Goal: Information Seeking & Learning: Learn about a topic

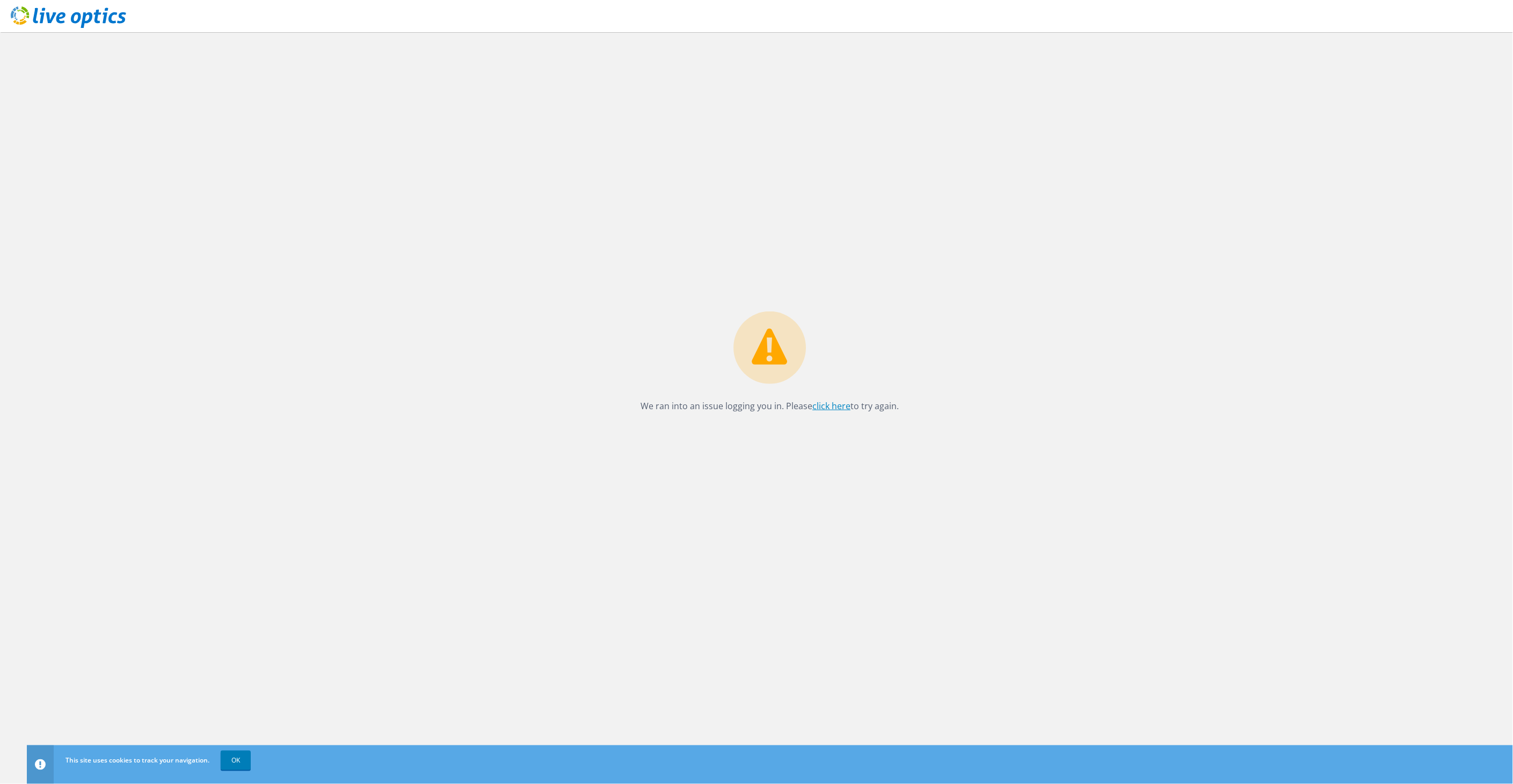
click at [846, 401] on link "click here" at bounding box center [832, 406] width 38 height 12
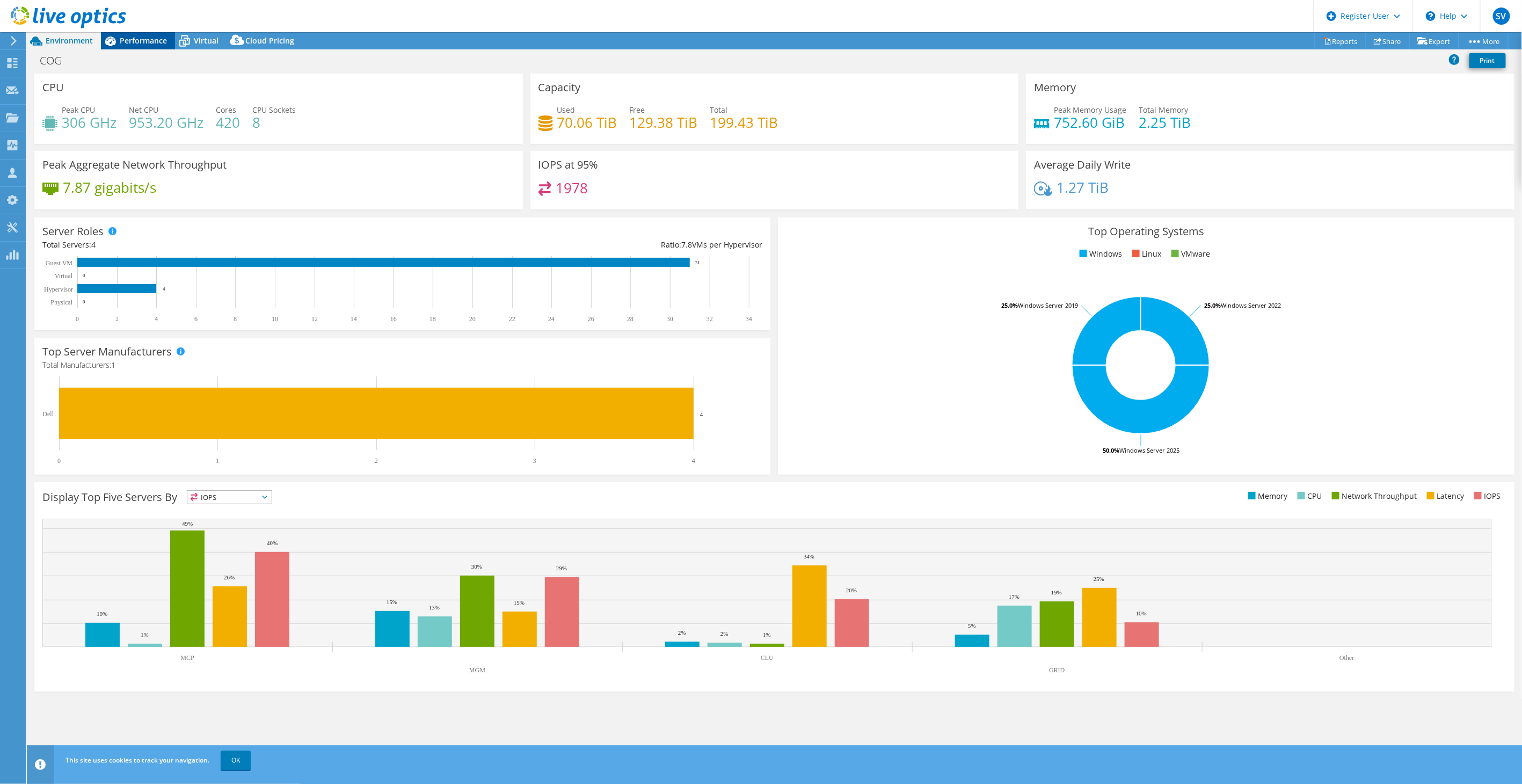
click at [143, 32] on div "Performance" at bounding box center [138, 41] width 74 height 17
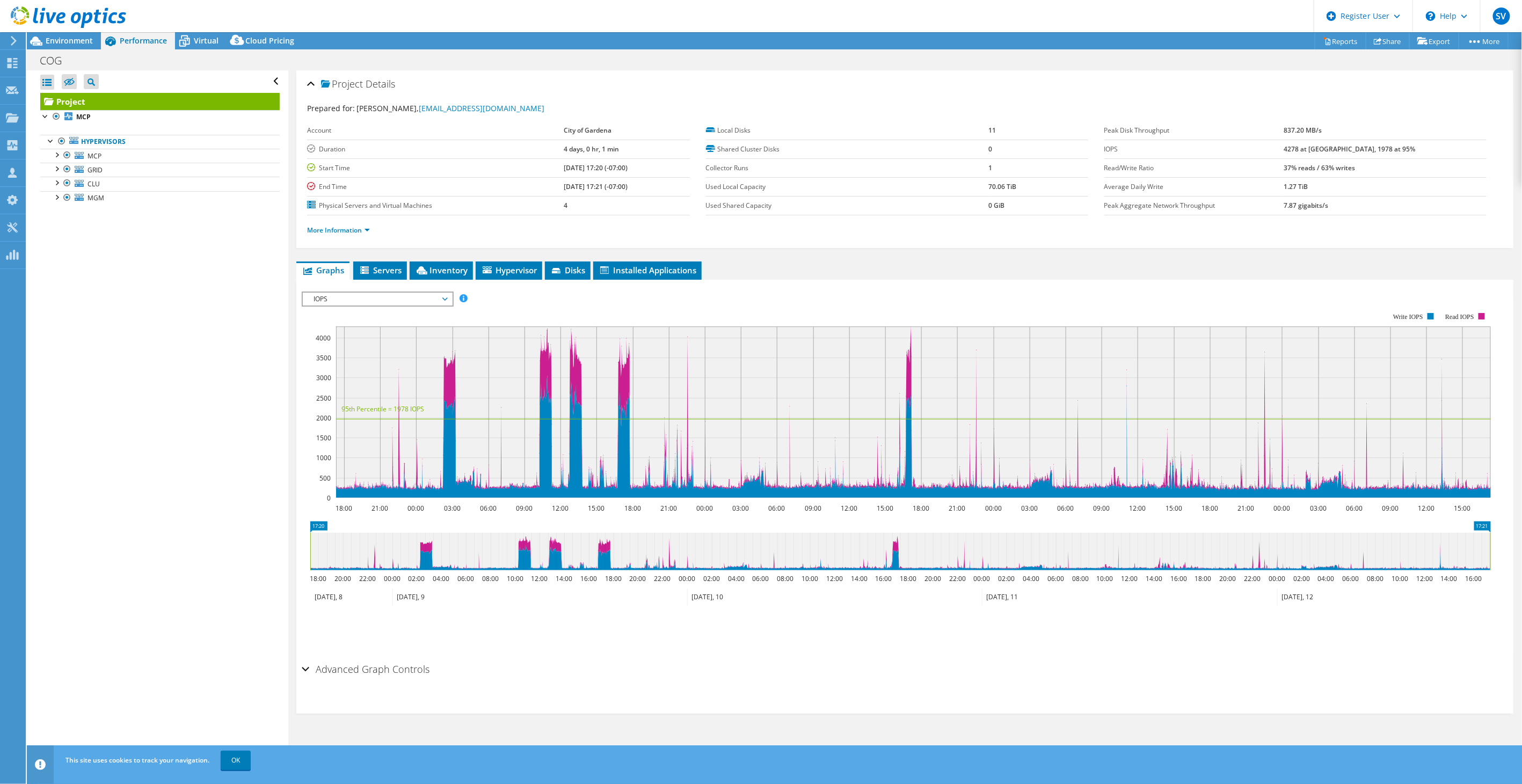
click at [371, 298] on span "IOPS" at bounding box center [377, 299] width 138 height 13
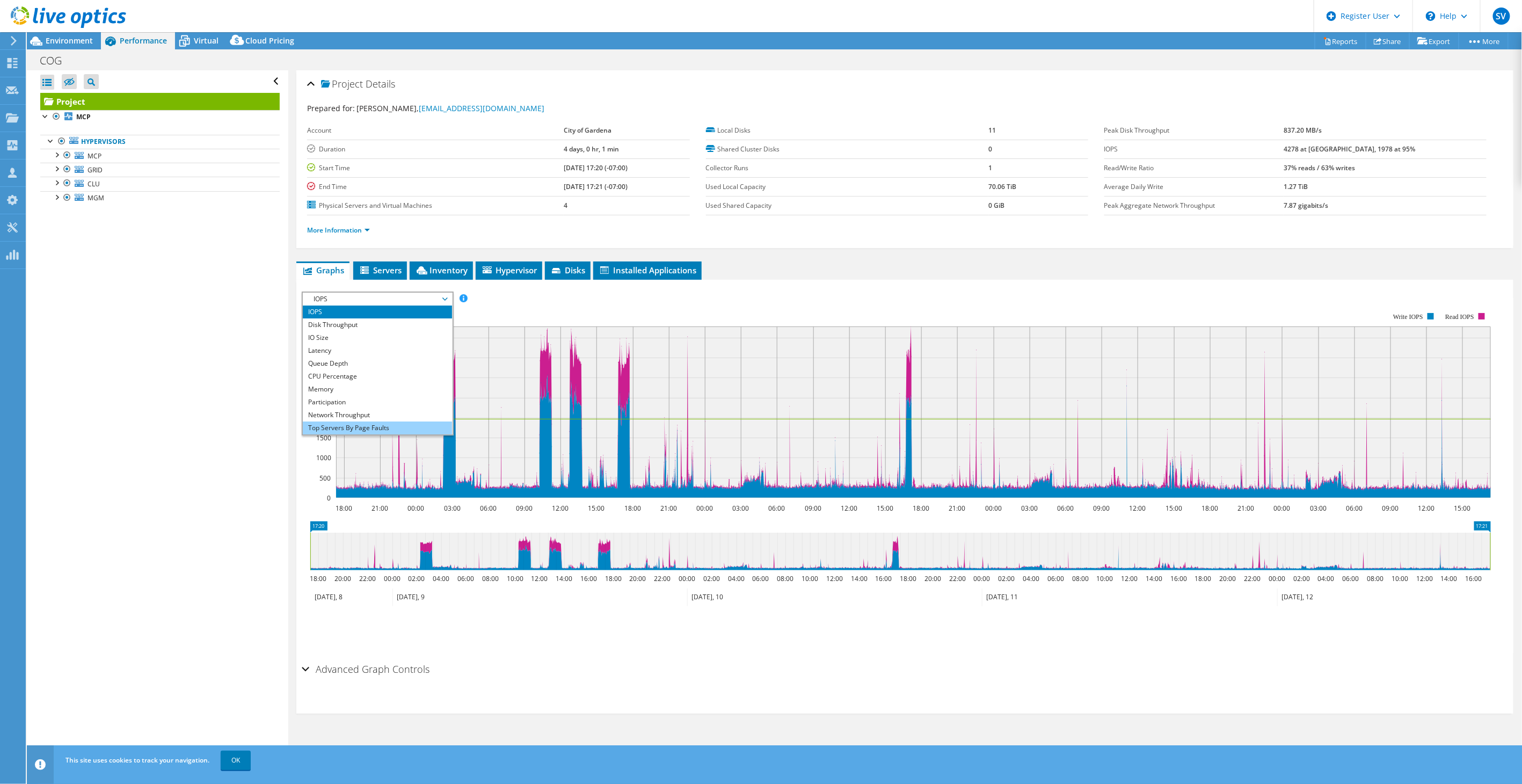
scroll to position [38, 0]
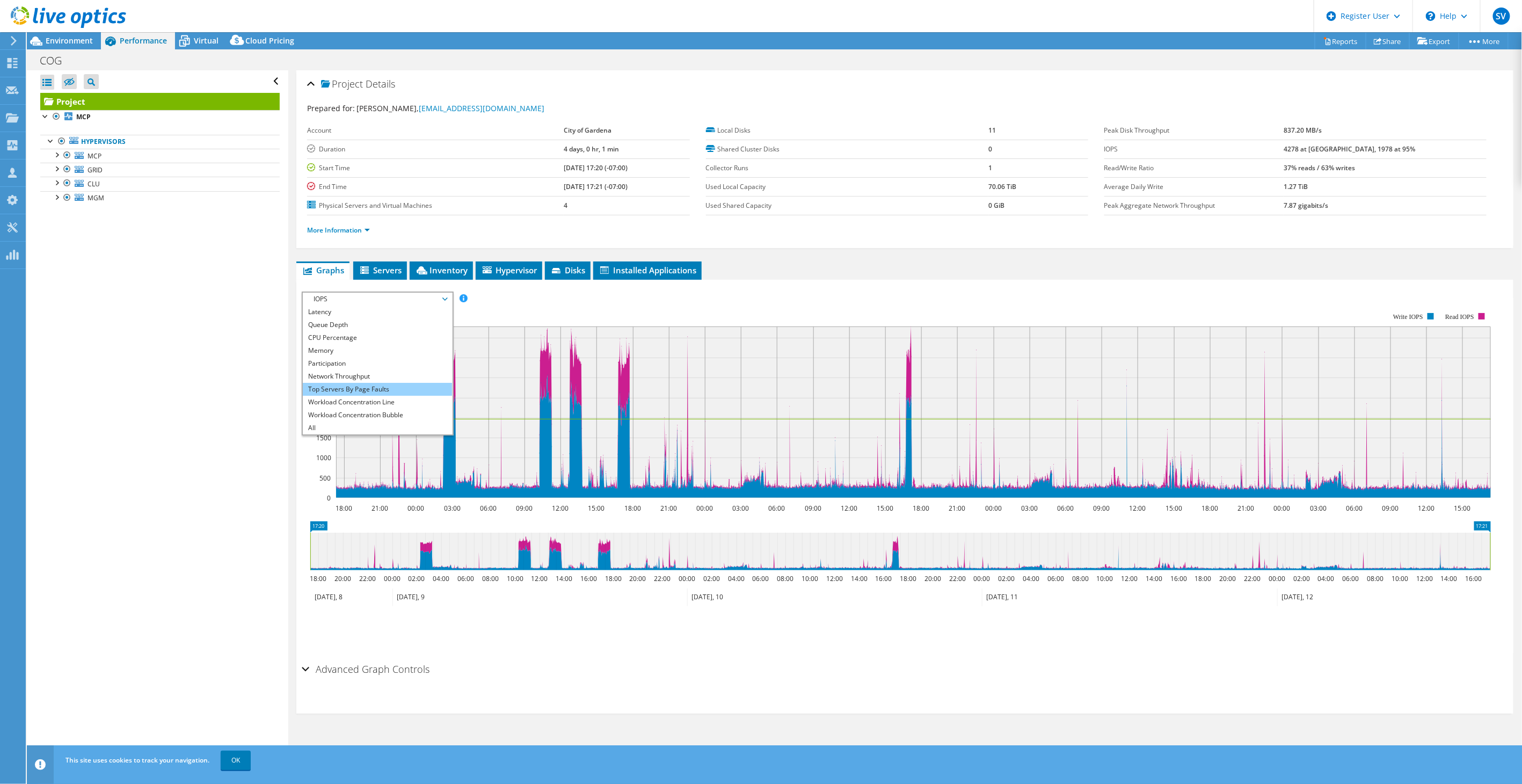
click at [351, 426] on li "All" at bounding box center [377, 428] width 149 height 13
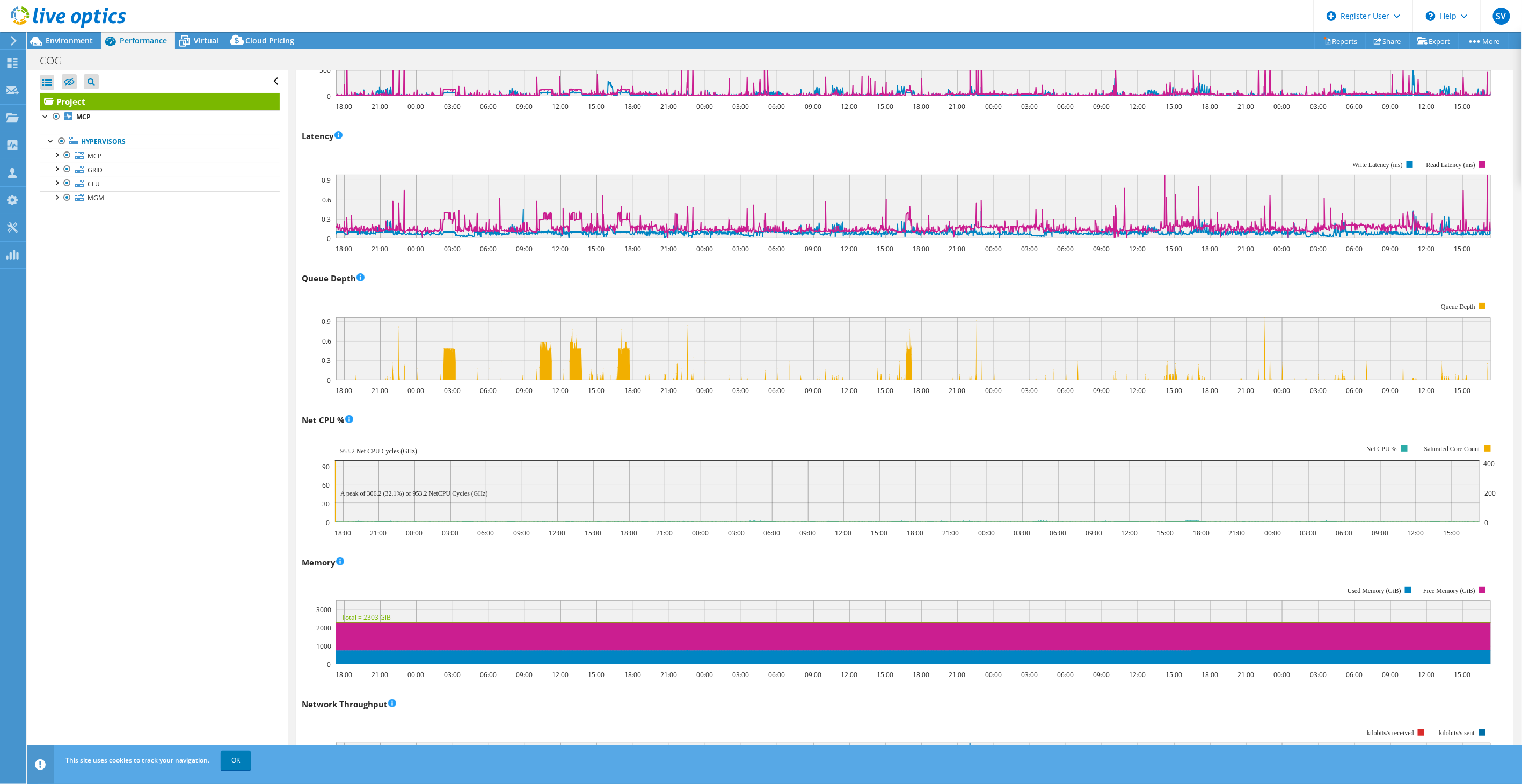
scroll to position [0, 0]
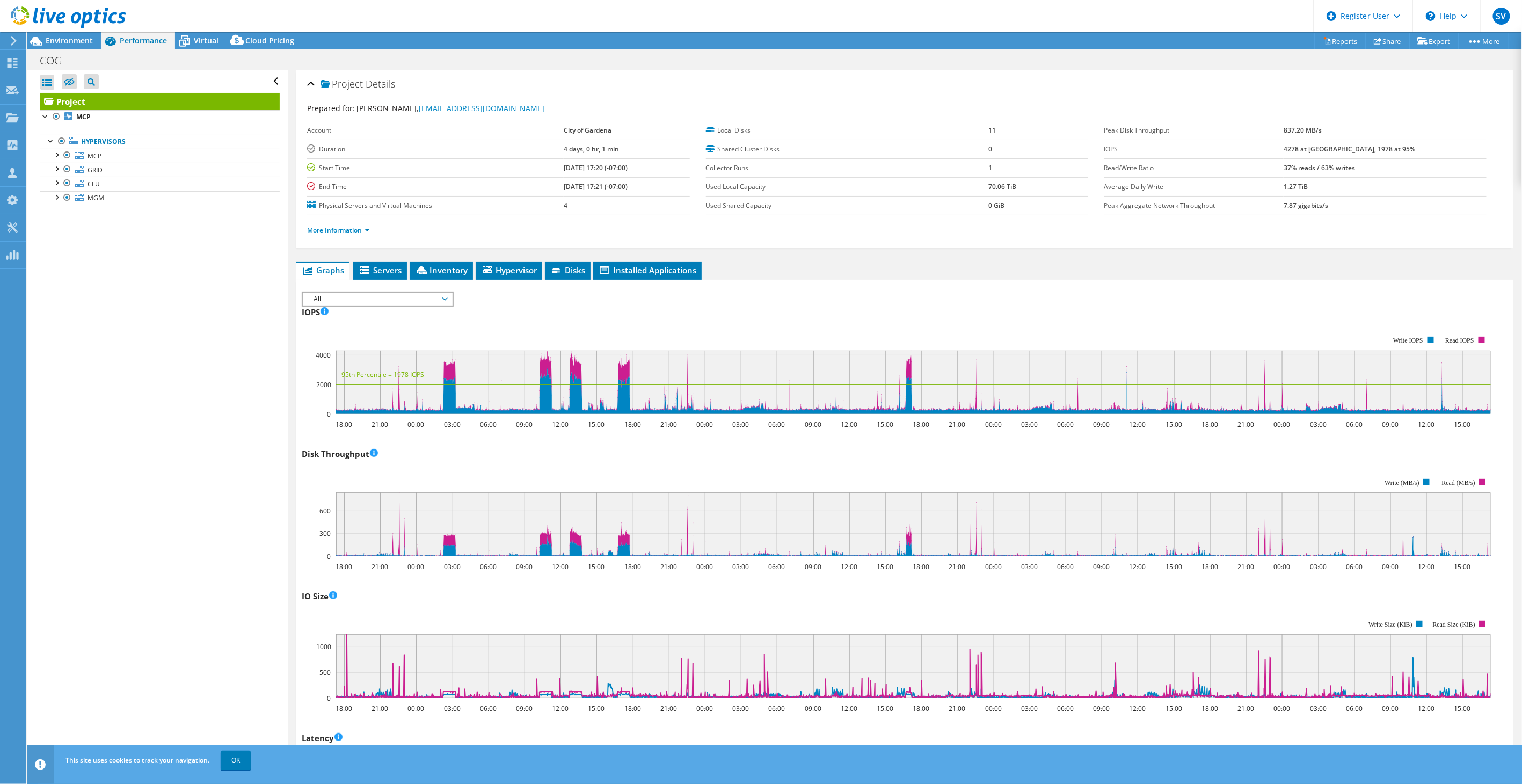
click at [362, 300] on span "All" at bounding box center [377, 299] width 138 height 13
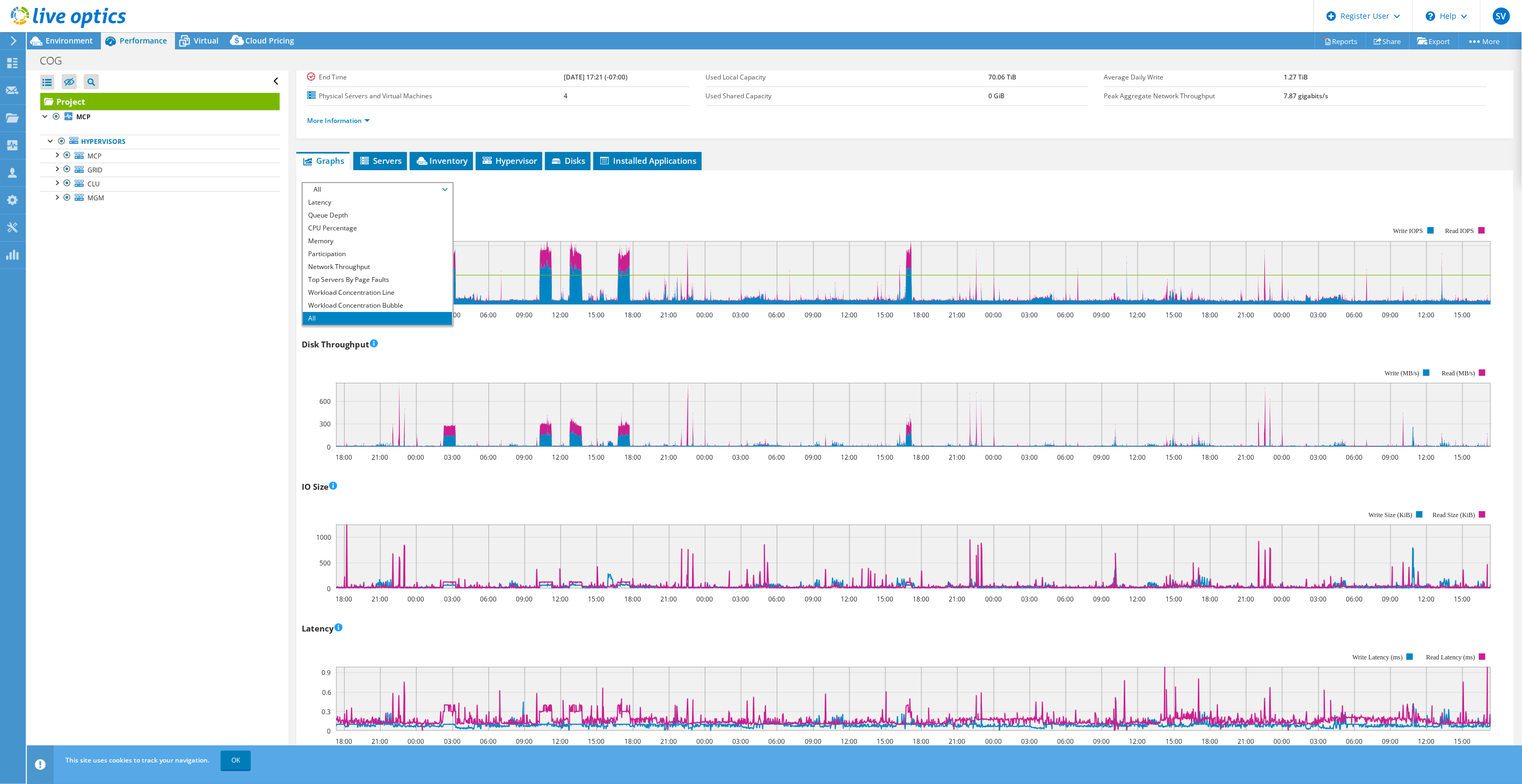
scroll to position [119, 0]
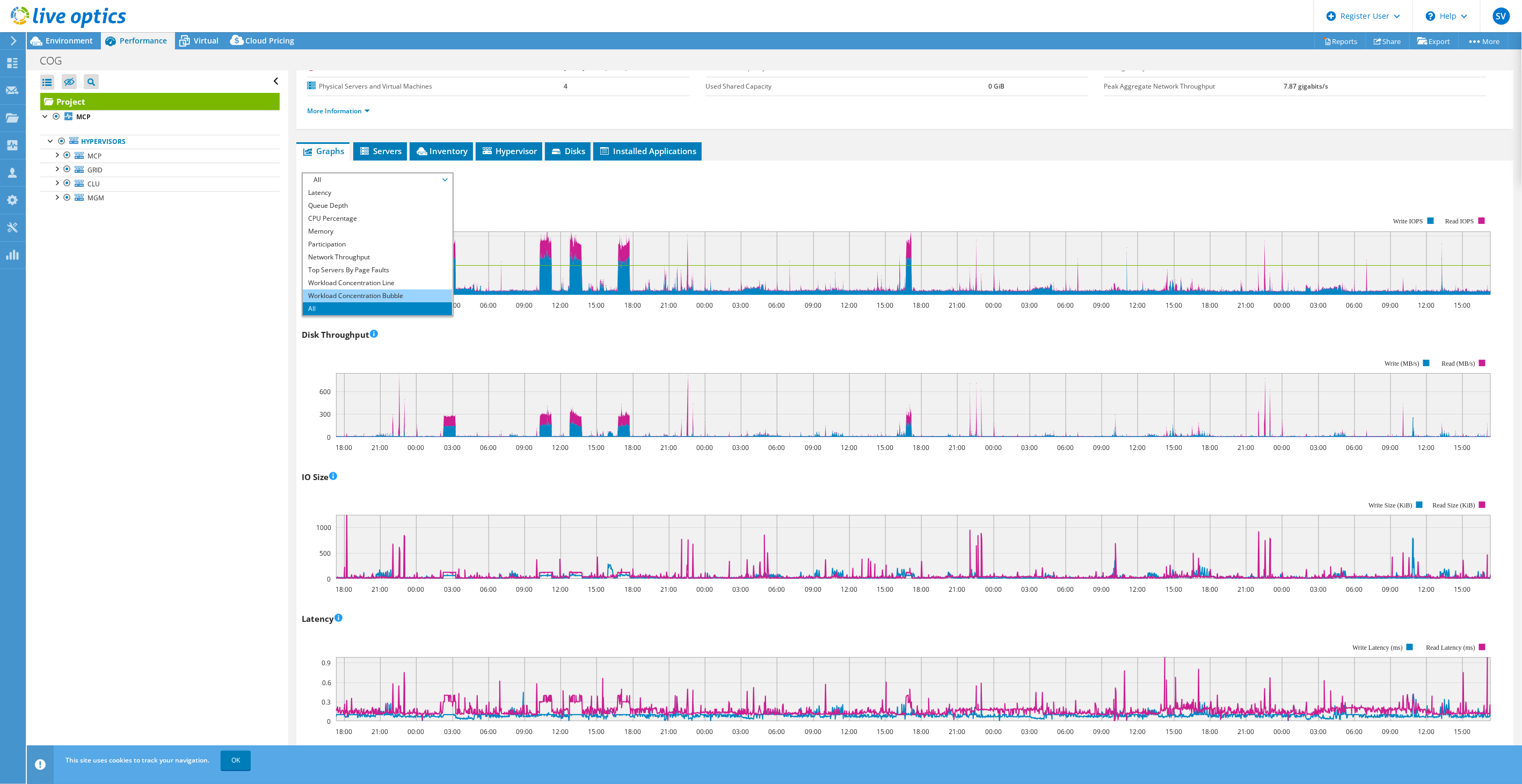
click at [377, 292] on li "Workload Concentration Bubble" at bounding box center [377, 296] width 149 height 13
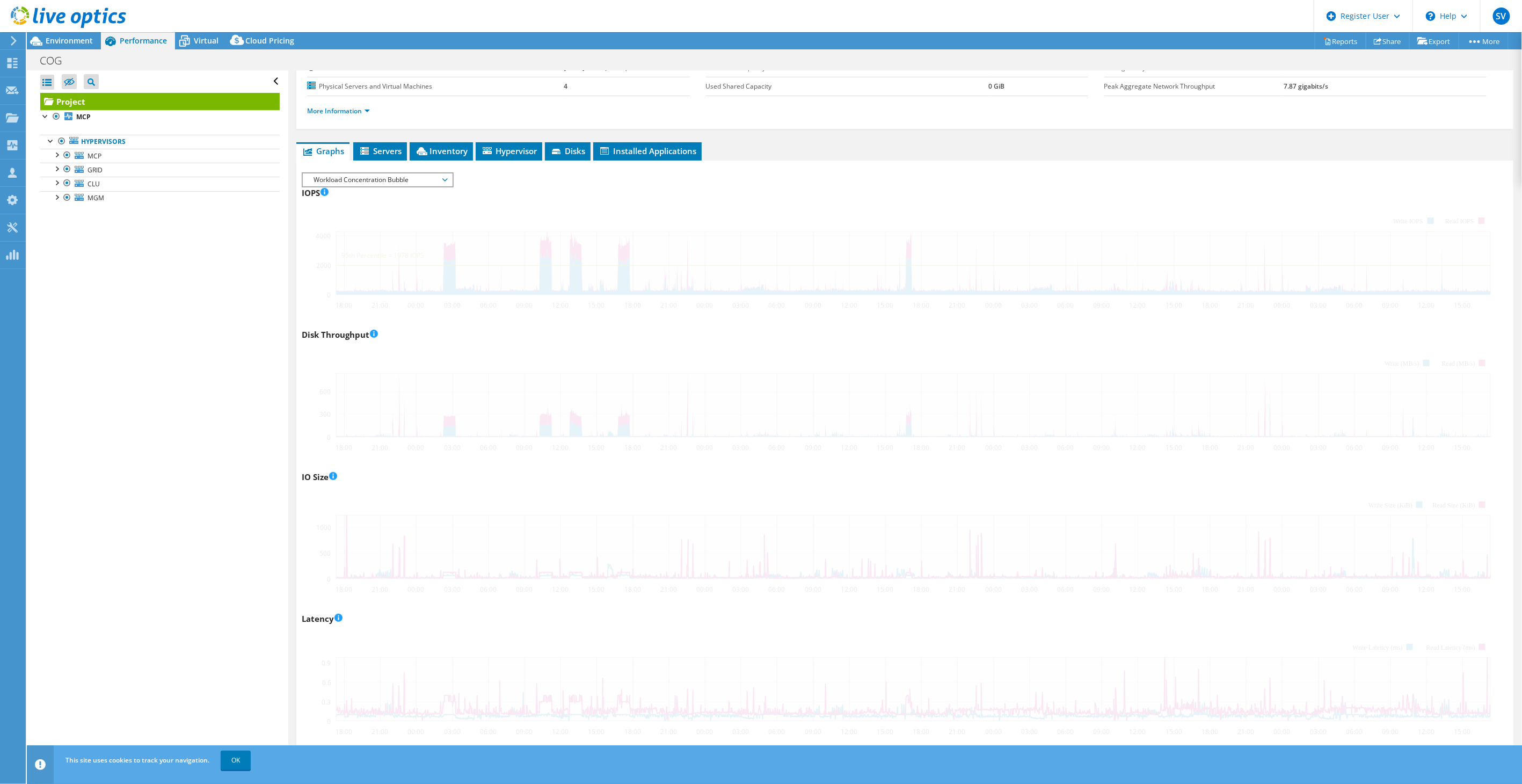
scroll to position [0, 0]
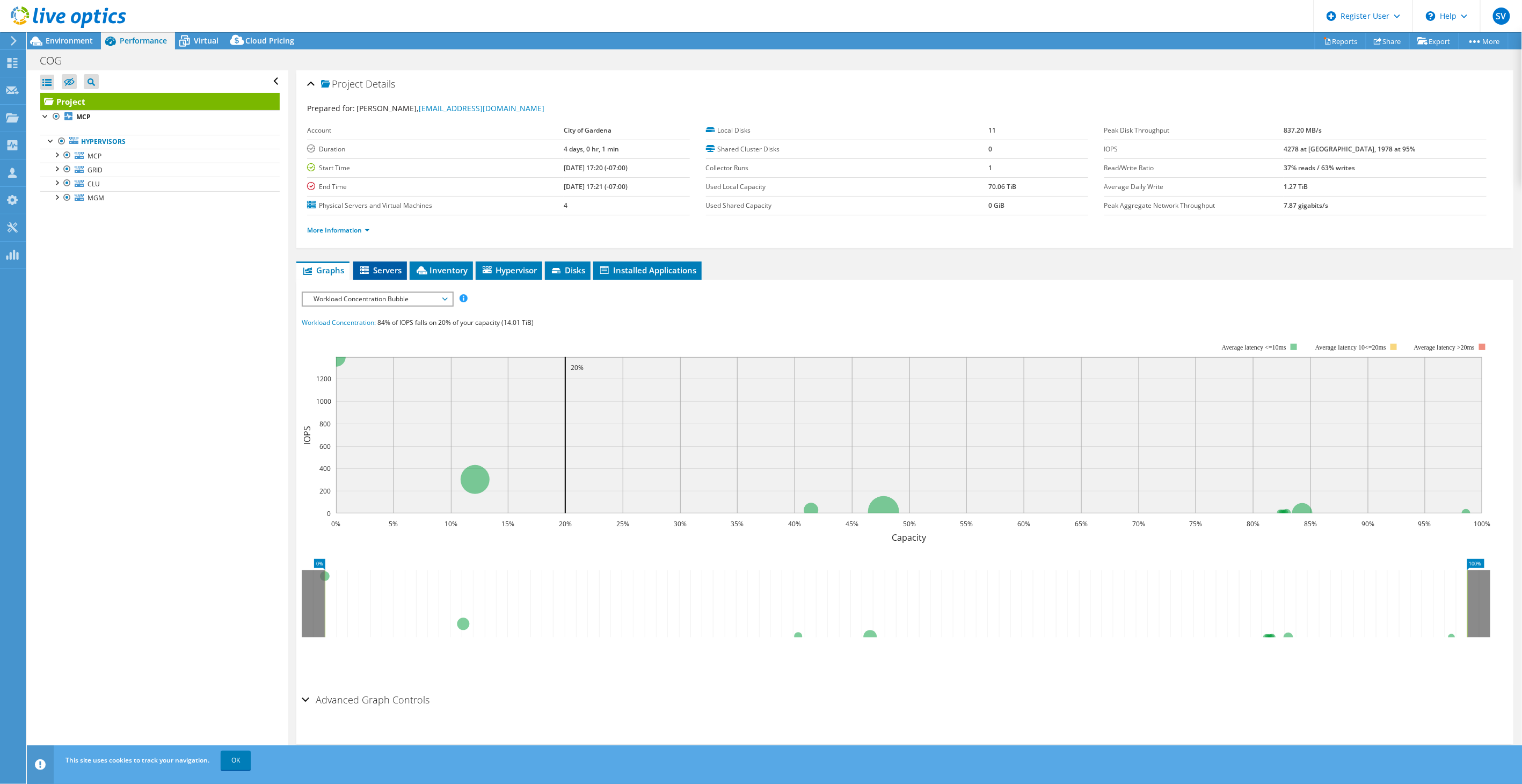
click at [388, 269] on span "Servers" at bounding box center [380, 270] width 43 height 11
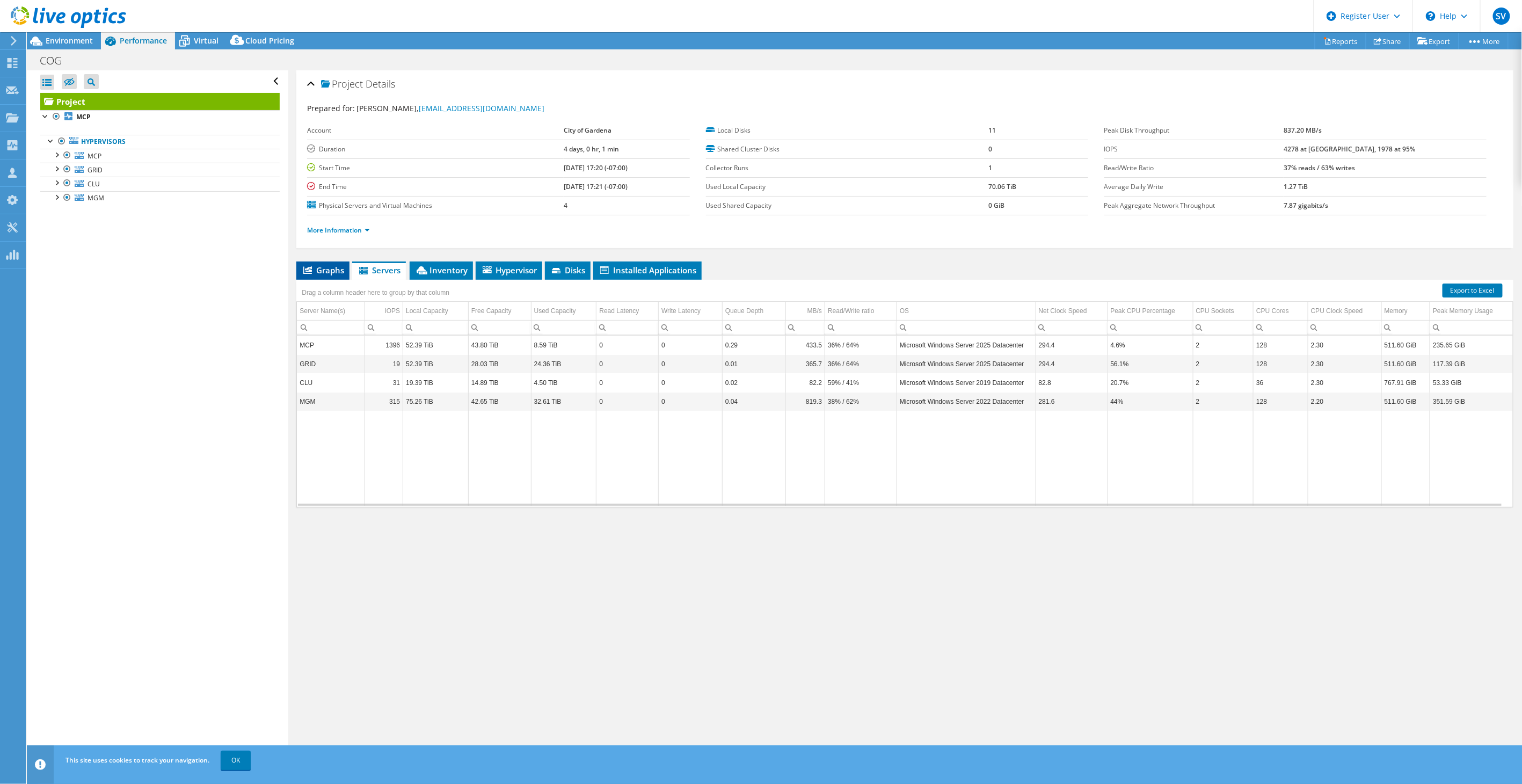
click at [329, 265] on span "Graphs" at bounding box center [323, 270] width 42 height 11
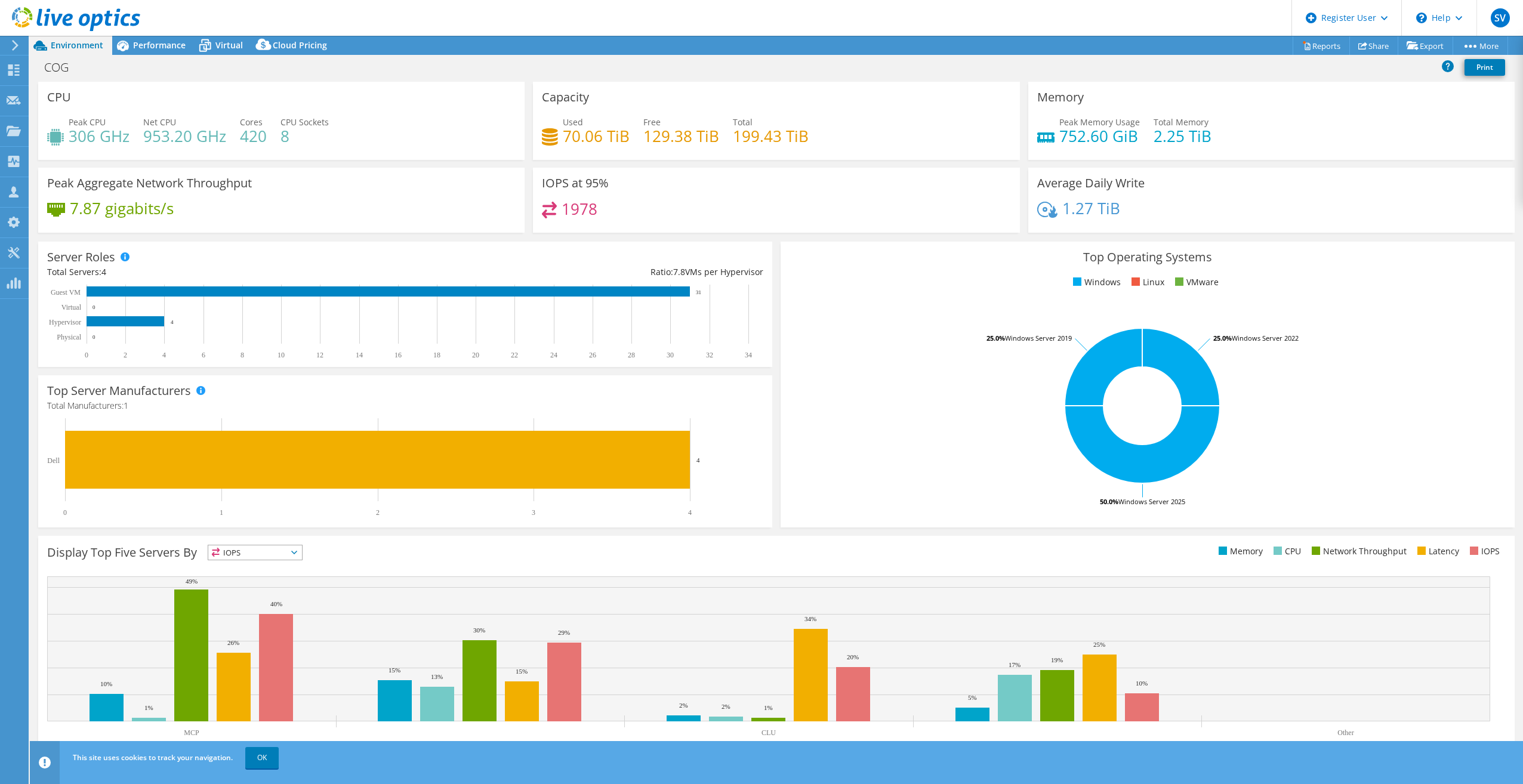
select select "USD"
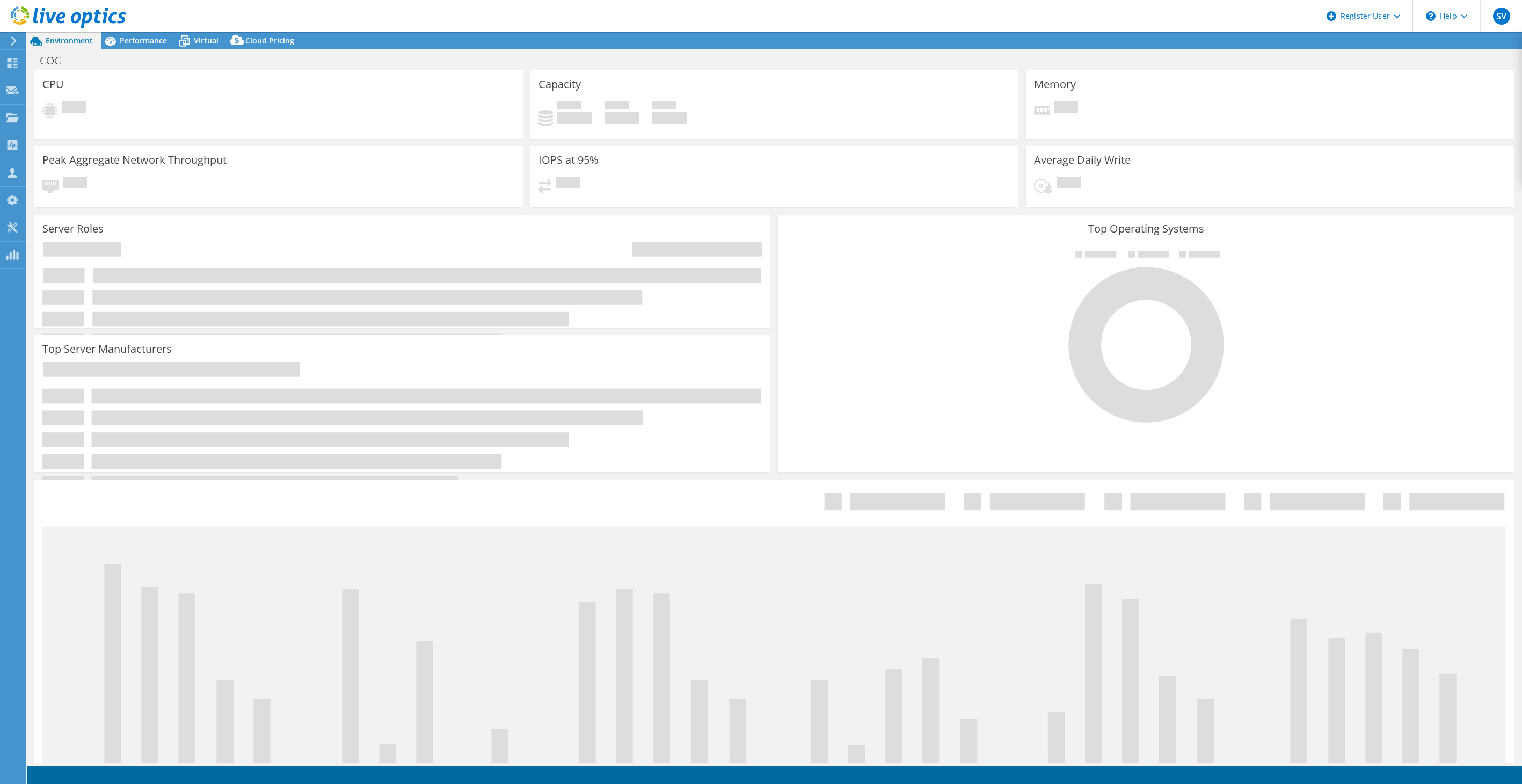
select select "USD"
